Goal: Transaction & Acquisition: Purchase product/service

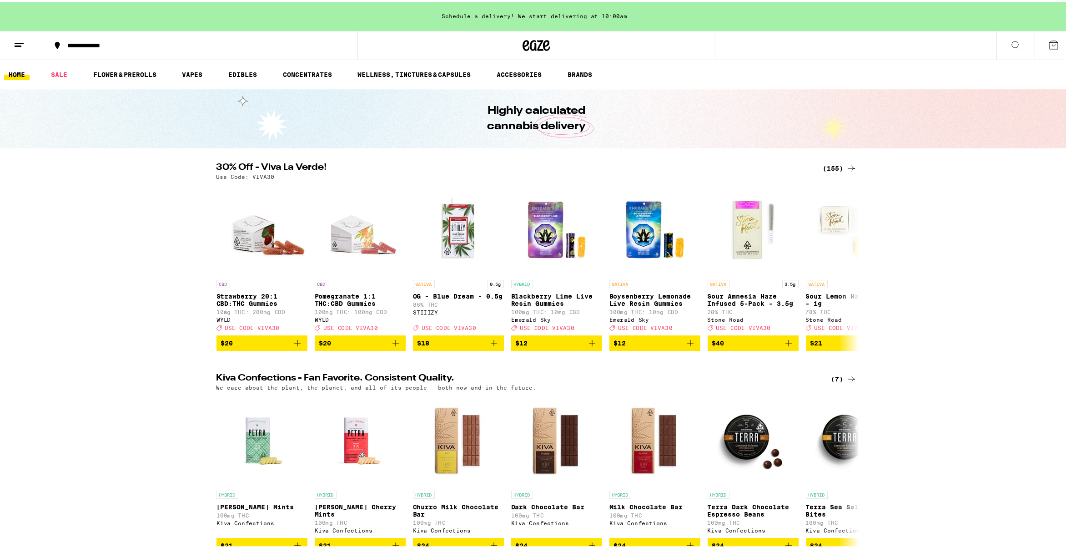
click at [839, 165] on div "(155)" at bounding box center [840, 166] width 34 height 11
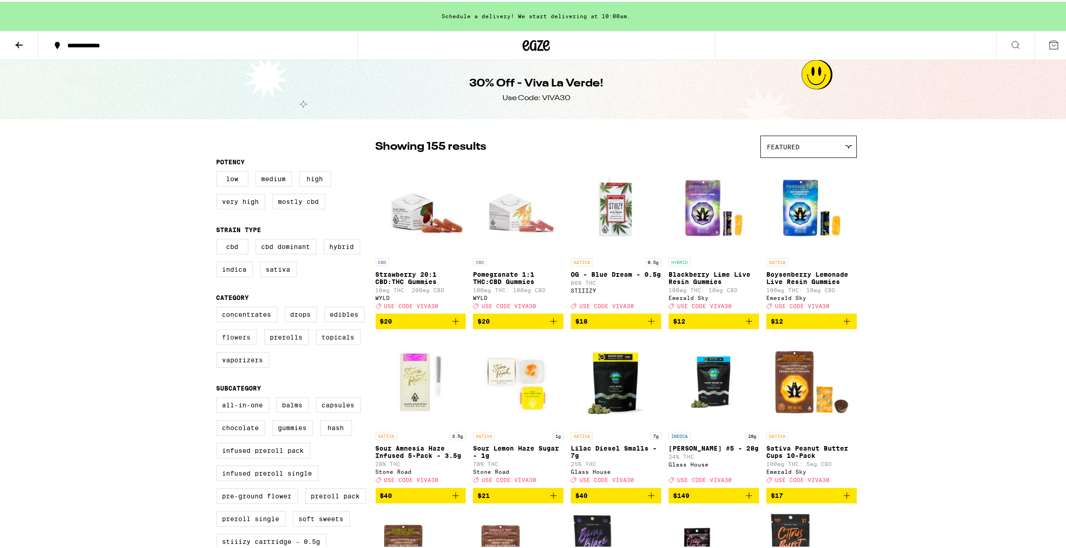
click at [230, 342] on label "Flowers" at bounding box center [237, 335] width 40 height 15
click at [219, 307] on input "Flowers" at bounding box center [218, 306] width 0 height 0
checkbox input "true"
